Goal: Task Accomplishment & Management: Use online tool/utility

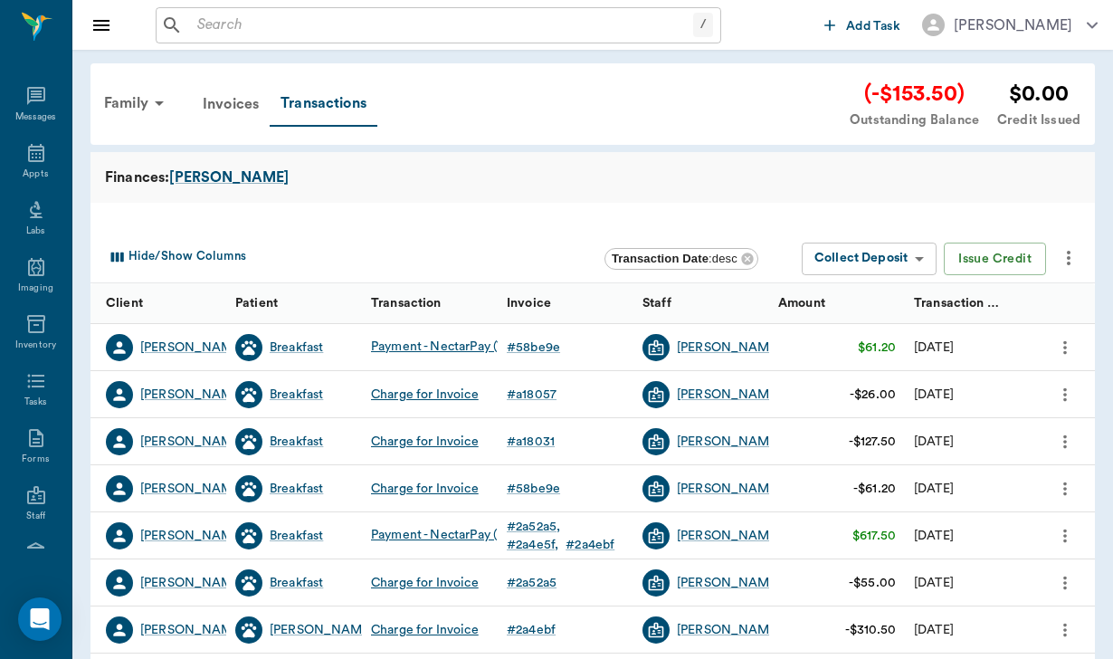
click at [239, 31] on input "text" at bounding box center [441, 25] width 503 height 25
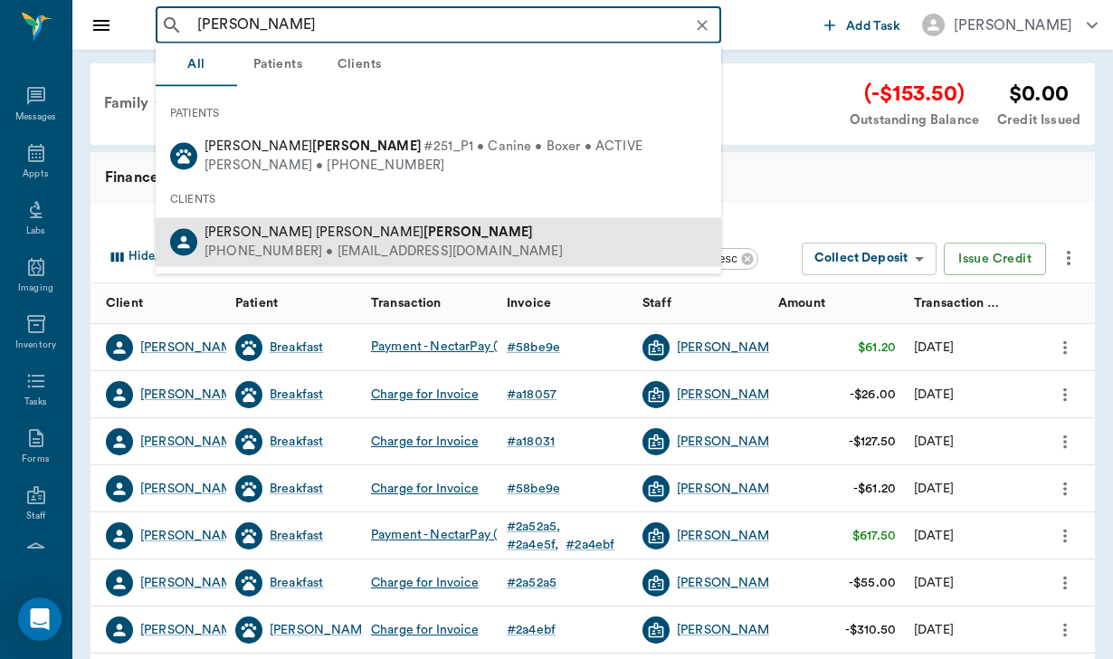
click at [423, 239] on b "[PERSON_NAME]" at bounding box center [477, 232] width 109 height 14
type input "[PERSON_NAME]"
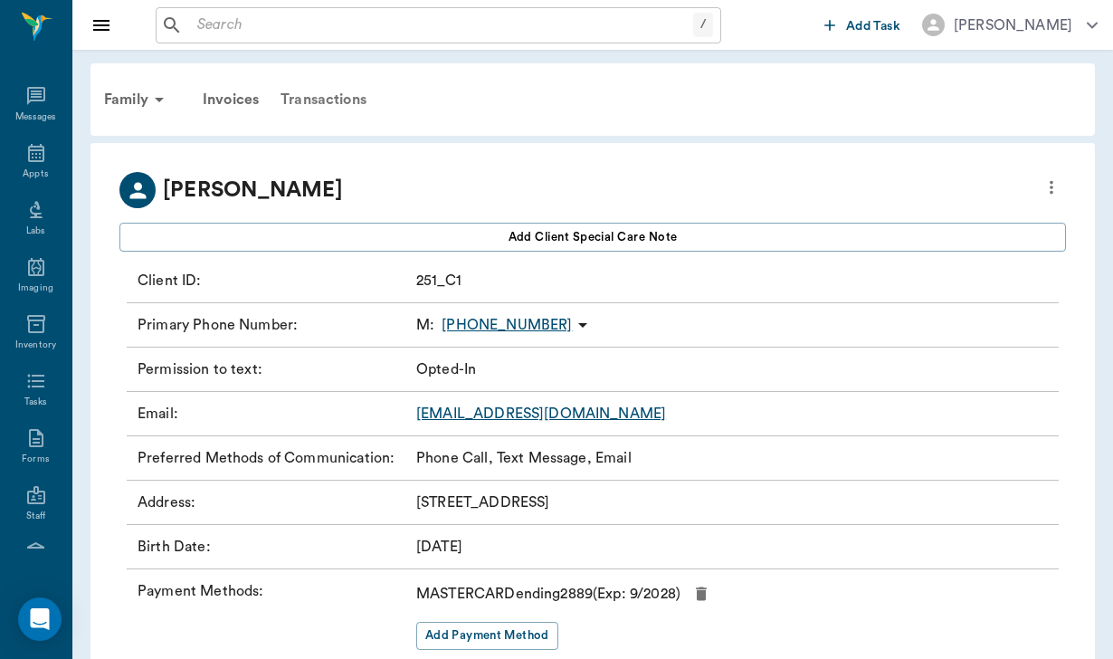
click at [326, 96] on div "Transactions" at bounding box center [324, 99] width 108 height 43
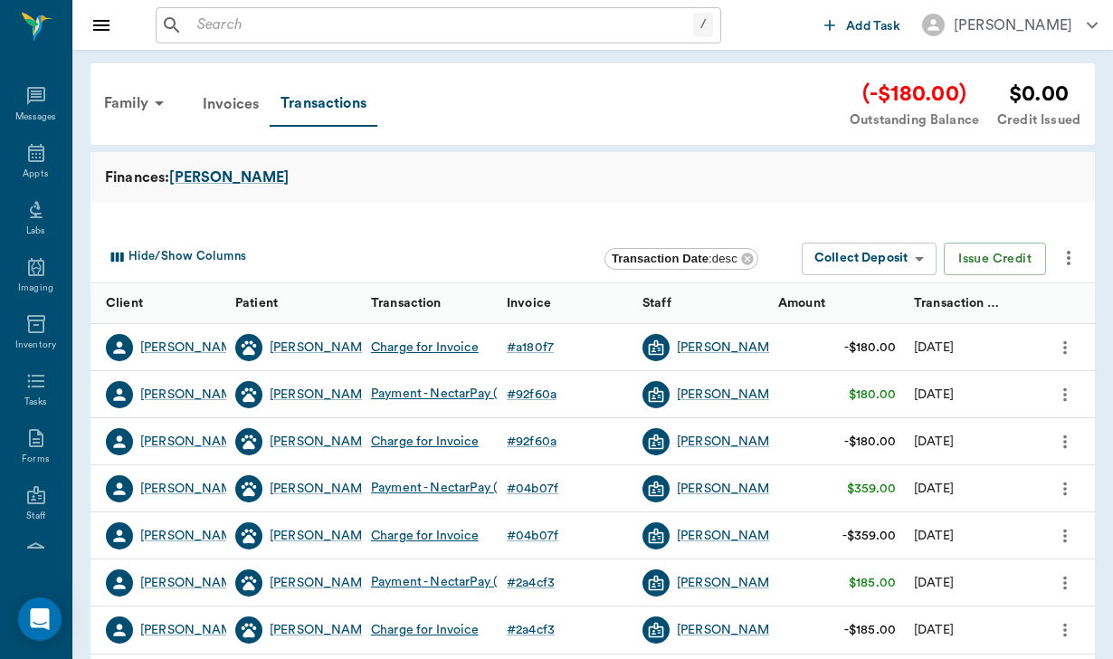
click at [245, 11] on div "/ ​" at bounding box center [438, 25] width 565 height 36
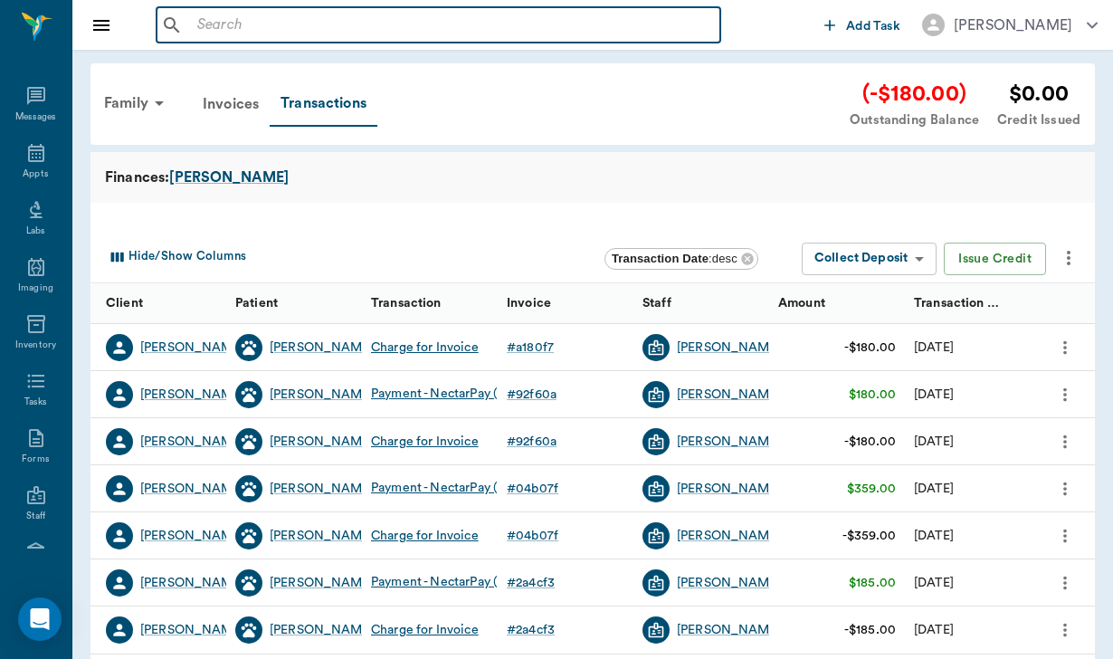
click at [238, 20] on input "text" at bounding box center [451, 25] width 523 height 25
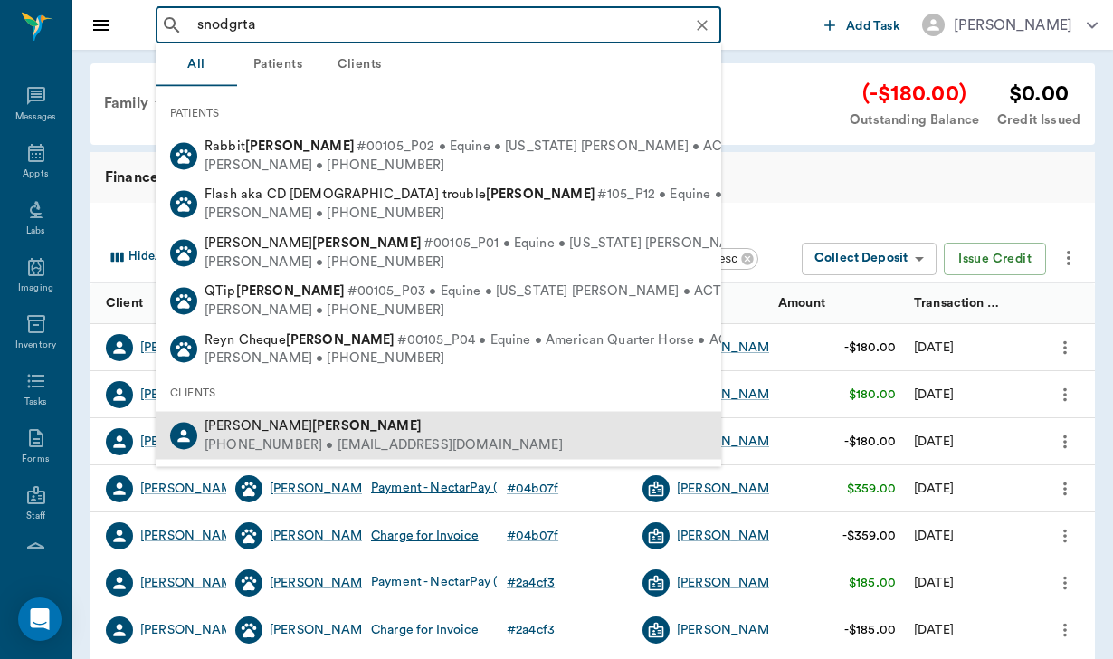
click at [341, 435] on div "(847) 508-1838 • martegras@gmail.com" at bounding box center [383, 444] width 358 height 19
type input "snodgrta"
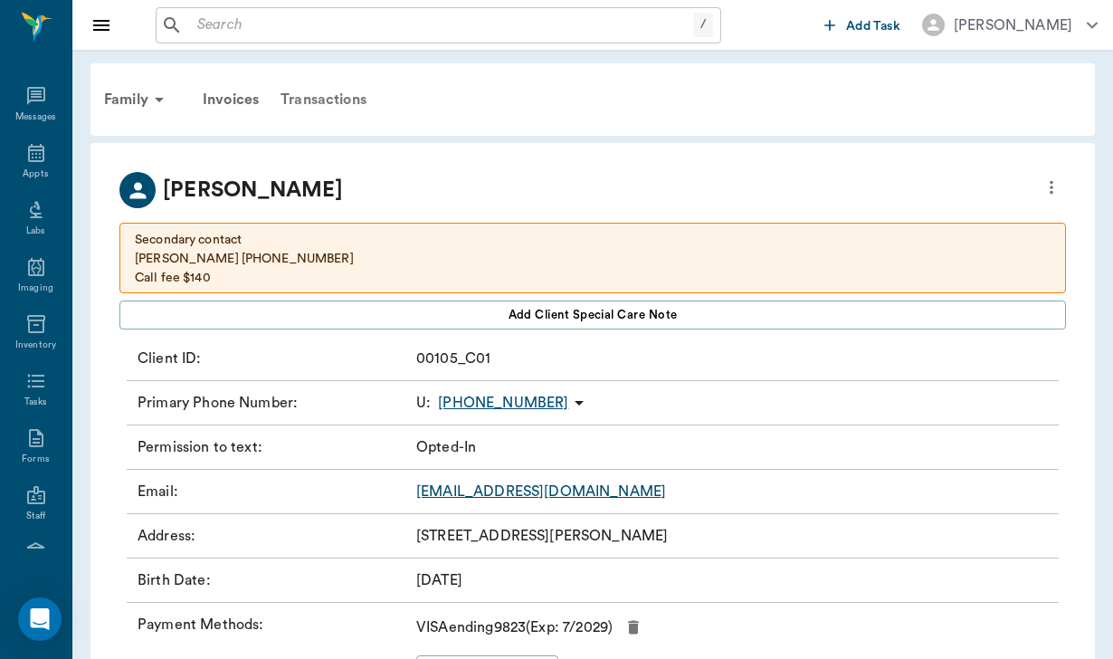
click at [338, 100] on div "Transactions" at bounding box center [324, 99] width 108 height 43
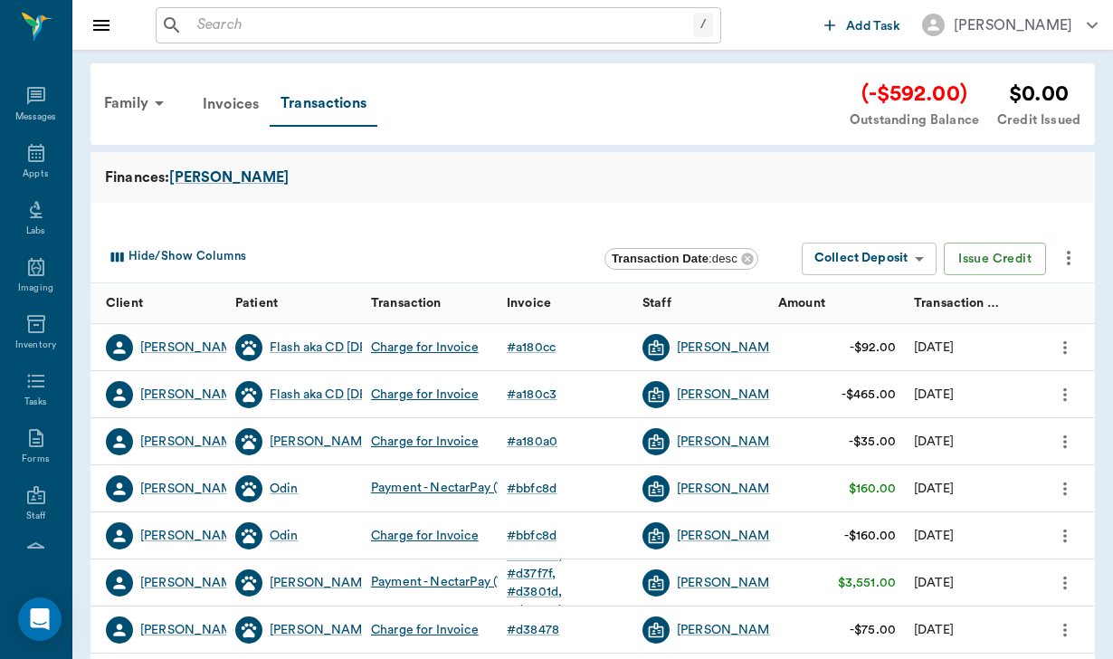
click at [1071, 252] on icon "more" at bounding box center [1068, 258] width 22 height 22
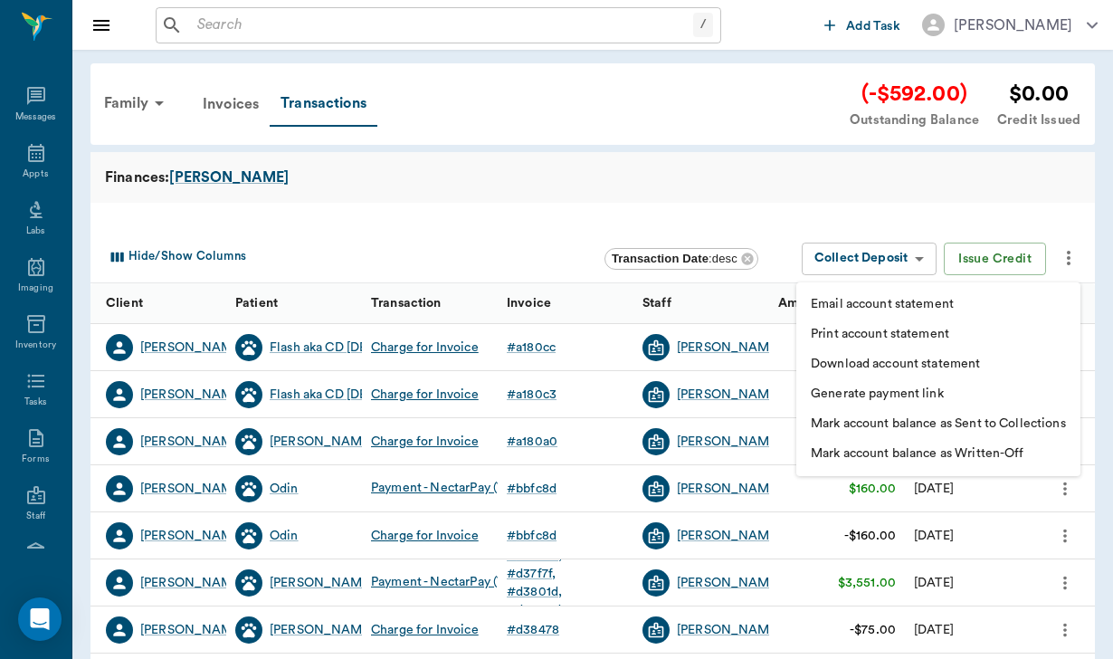
click at [1045, 203] on div at bounding box center [556, 329] width 1113 height 659
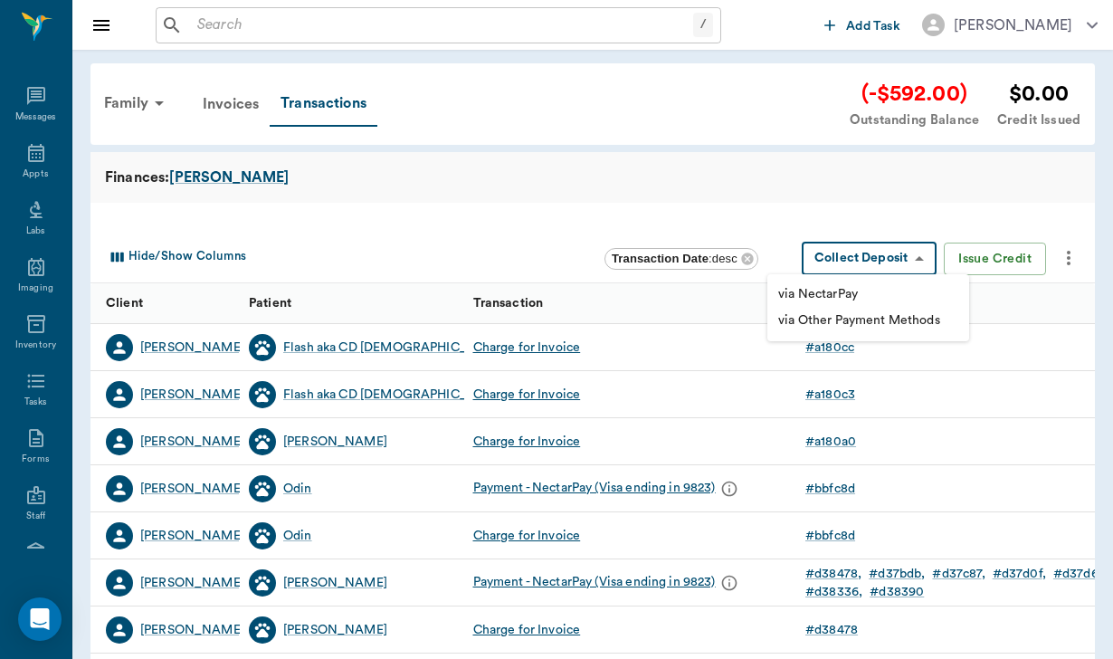
click at [866, 269] on body "/ ​ Add Task Helen Newsham Nectar Messages Appts Labs Imaging Inventory Tasks F…" at bounding box center [556, 556] width 1113 height 1113
click at [861, 289] on li "via NectarPay" at bounding box center [868, 294] width 202 height 26
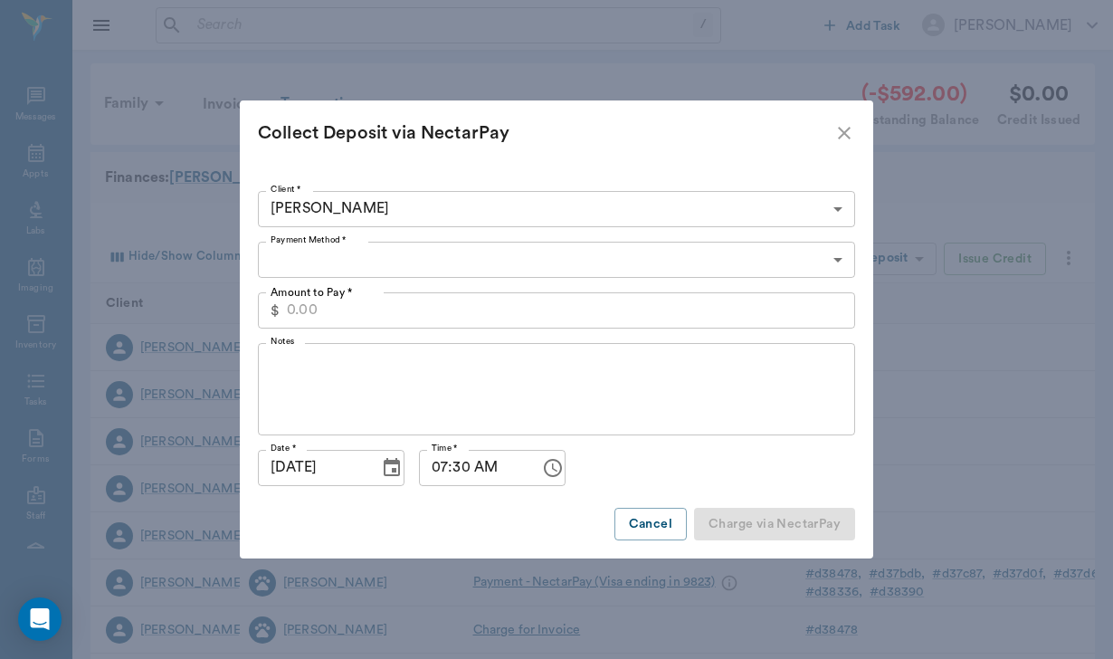
type input "CREDIT_CARDS_ON_FILE"
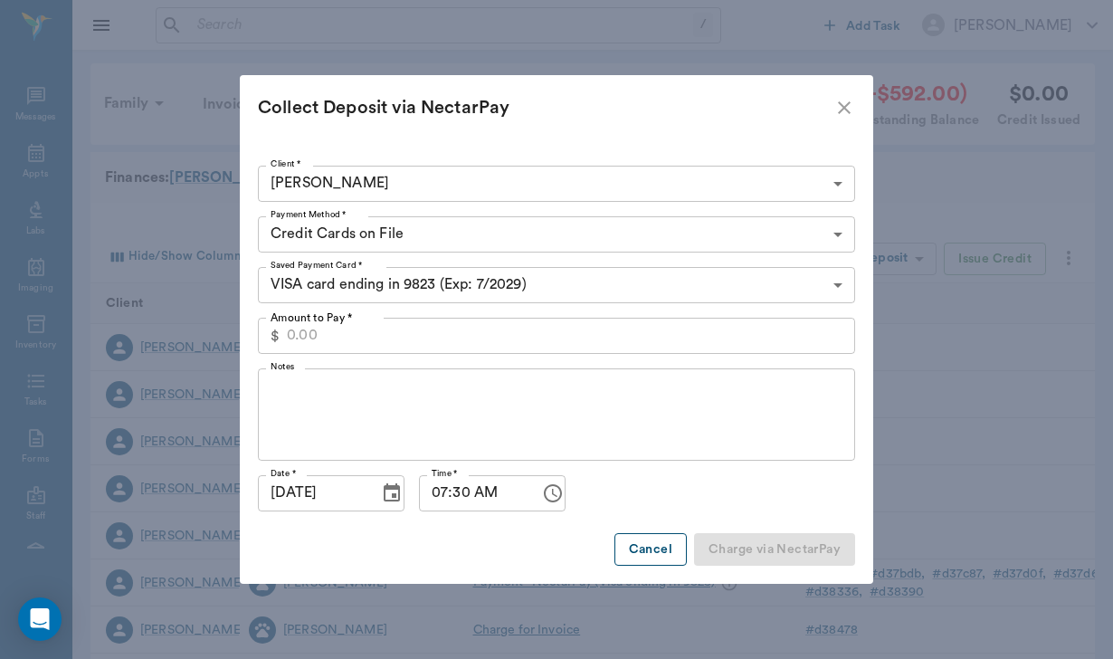
click at [663, 552] on button "Cancel" at bounding box center [650, 549] width 72 height 33
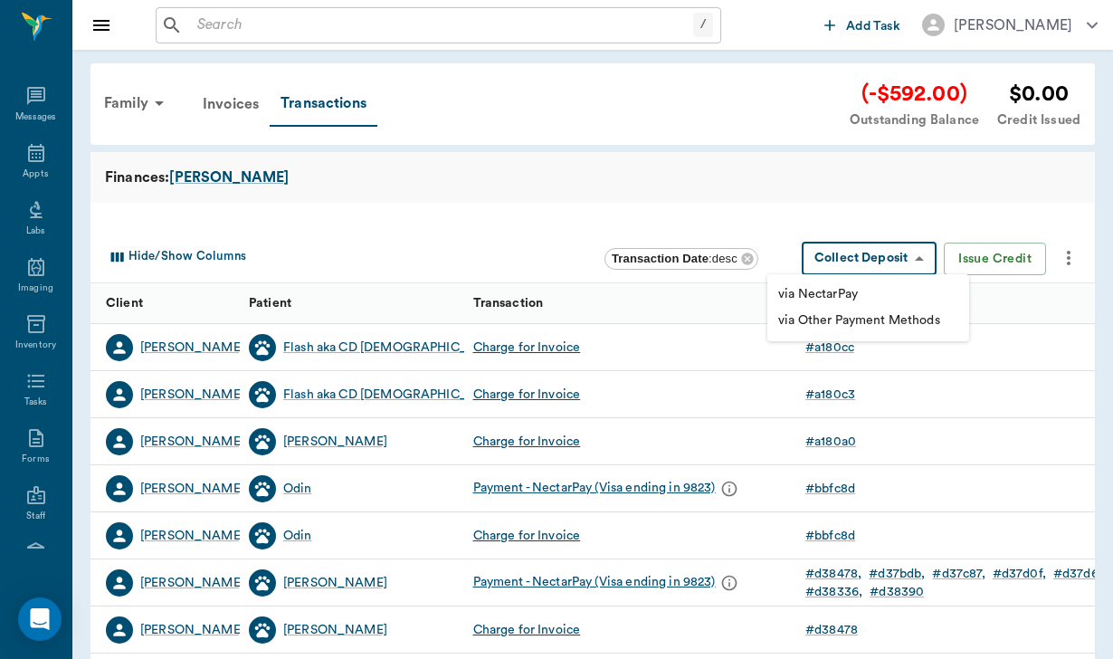
click at [932, 255] on body "/ ​ Add Task Helen Newsham Nectar Messages Appts Labs Imaging Inventory Tasks F…" at bounding box center [556, 556] width 1113 height 1113
click at [894, 292] on li "via NectarPay" at bounding box center [868, 294] width 202 height 26
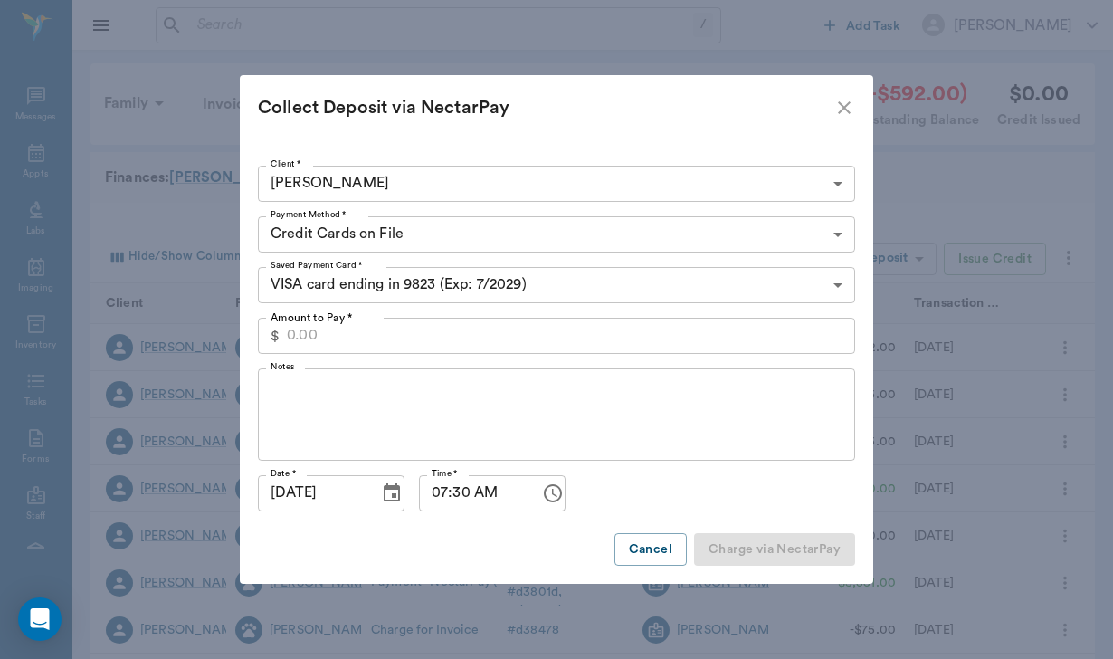
click at [857, 110] on NectarPay "Collect Deposit via NectarPay" at bounding box center [556, 107] width 633 height 65
click at [849, 110] on icon "close" at bounding box center [844, 108] width 22 height 22
